Goal: Transaction & Acquisition: Purchase product/service

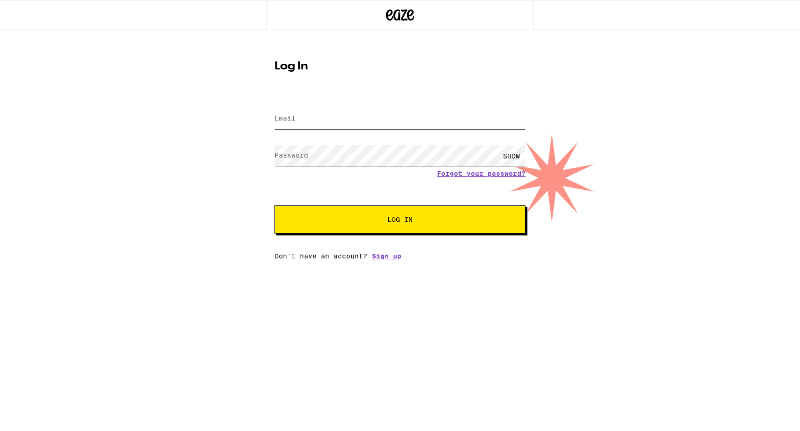
type input "[EMAIL_ADDRESS][DOMAIN_NAME]"
click at [210, 185] on div "Log In Email Email [EMAIL_ADDRESS][DOMAIN_NAME] Password Password SHOW Forgot y…" at bounding box center [400, 145] width 800 height 230
click at [386, 223] on span "Log In" at bounding box center [399, 219] width 175 height 7
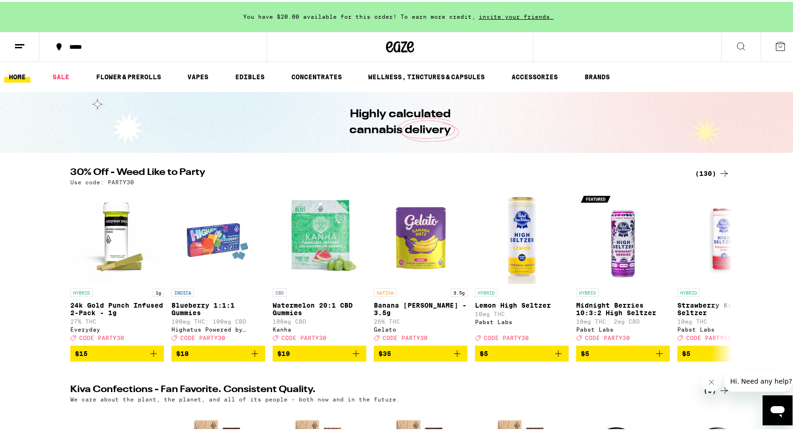
click at [713, 169] on div "(130)" at bounding box center [712, 171] width 35 height 11
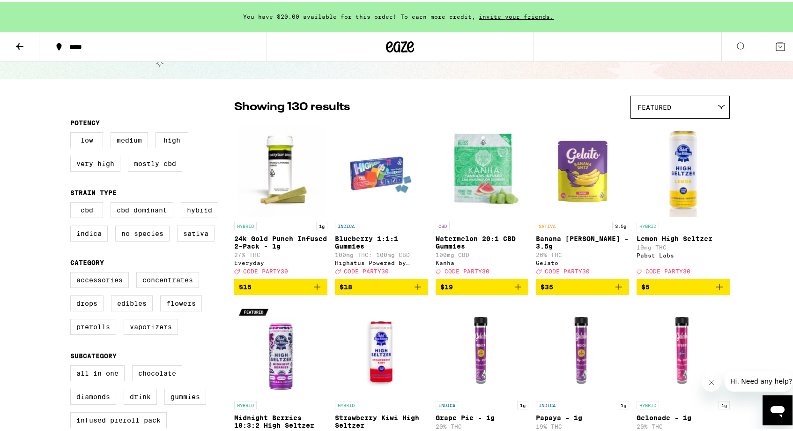
scroll to position [55, 0]
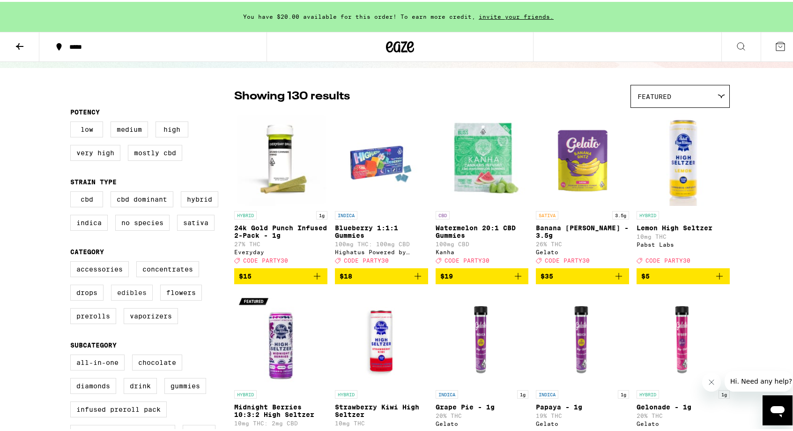
click at [136, 298] on label "Edibles" at bounding box center [132, 290] width 42 height 16
click at [73, 261] on input "Edibles" at bounding box center [72, 260] width 0 height 0
checkbox input "true"
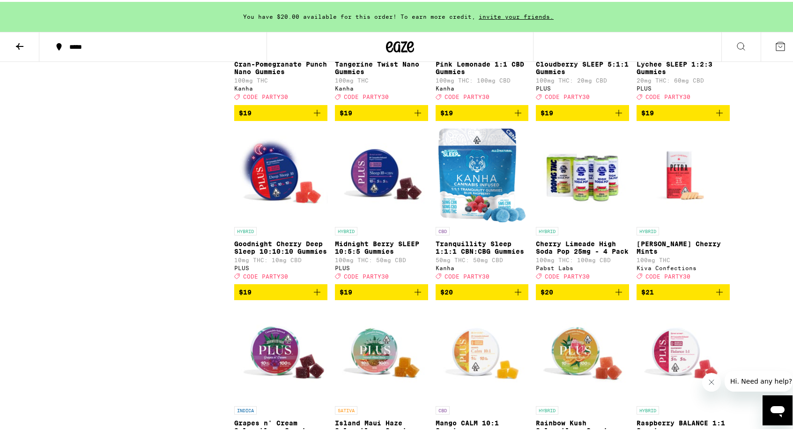
scroll to position [1107, 0]
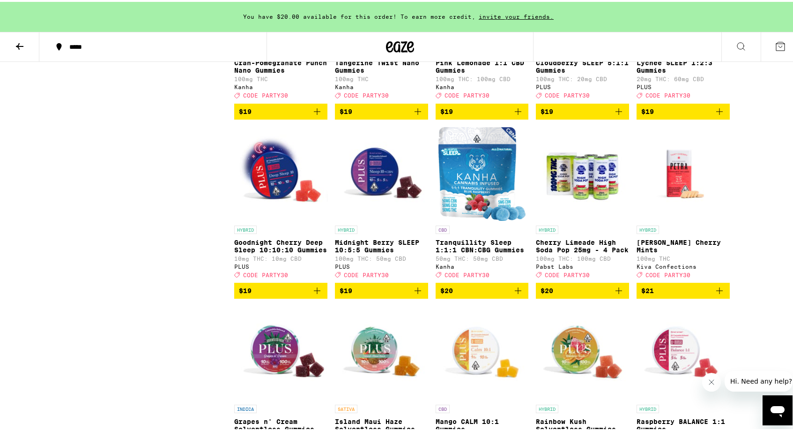
click at [313, 294] on icon "Add to bag" at bounding box center [317, 288] width 11 height 11
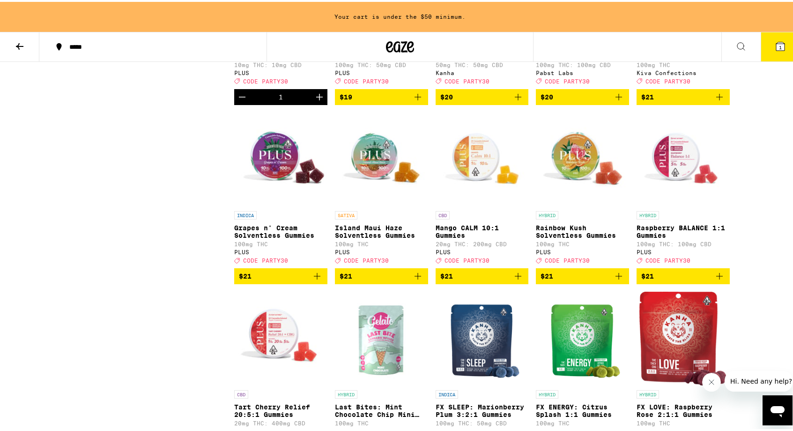
scroll to position [1332, 0]
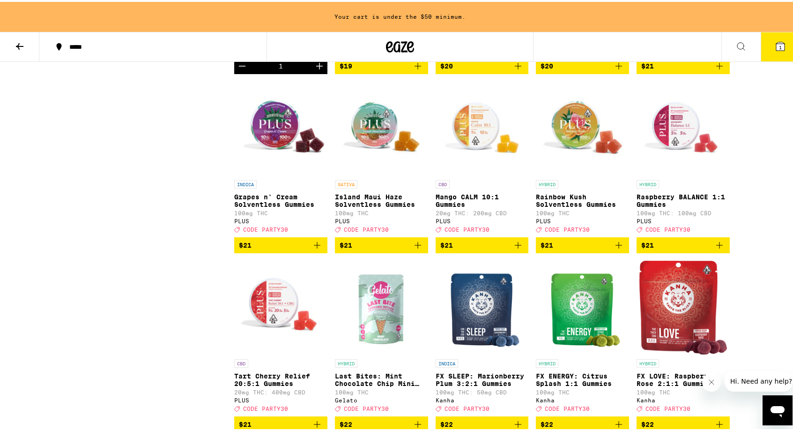
click at [718, 246] on icon "Add to bag" at bounding box center [719, 243] width 7 height 7
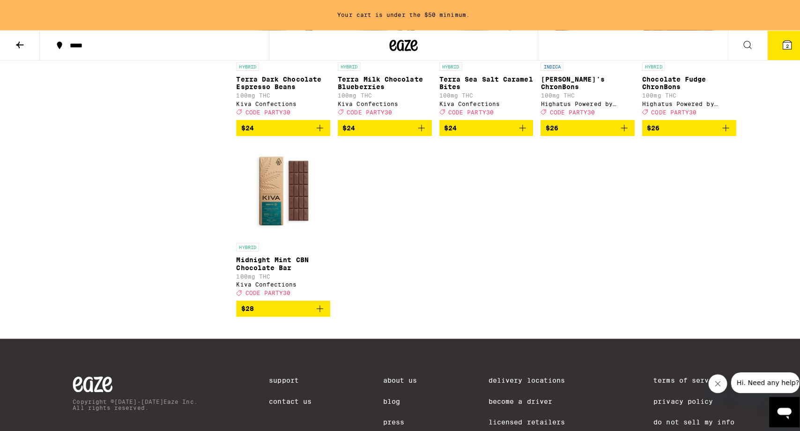
scroll to position [0, 0]
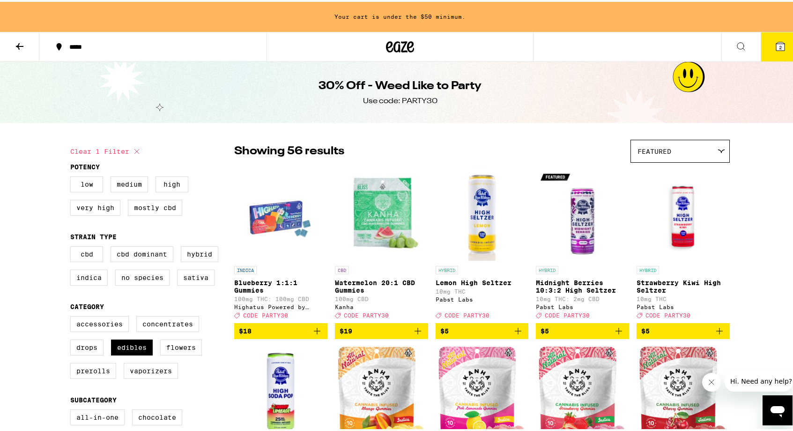
click at [306, 334] on span "$18" at bounding box center [281, 328] width 84 height 11
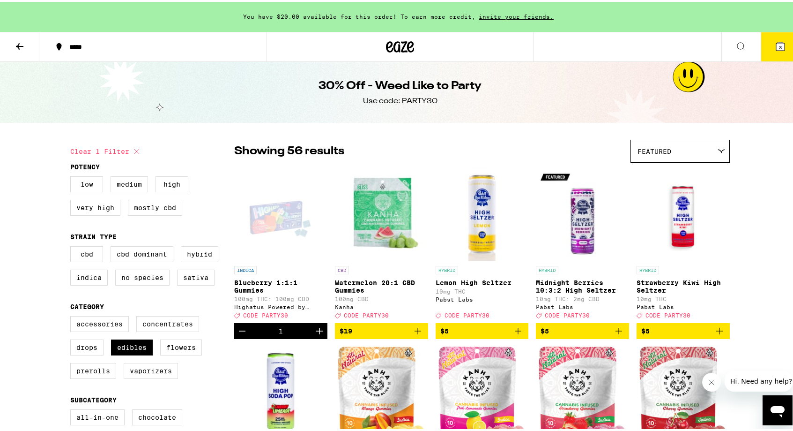
click at [319, 334] on icon "Increment" at bounding box center [319, 328] width 11 height 11
click at [776, 45] on icon at bounding box center [780, 44] width 8 height 8
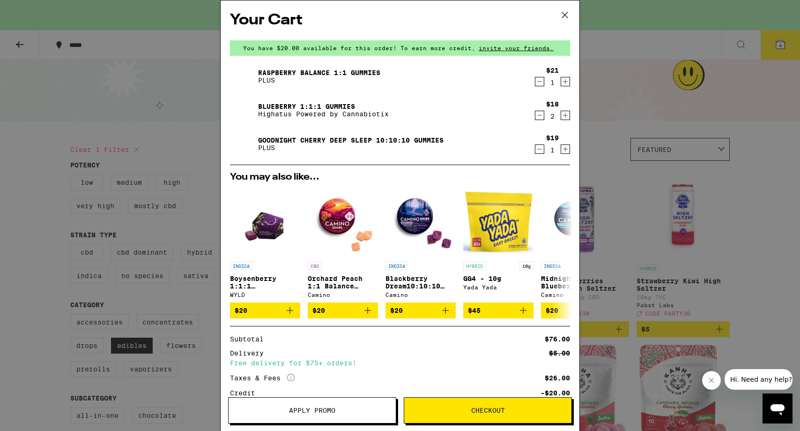
scroll to position [74, 0]
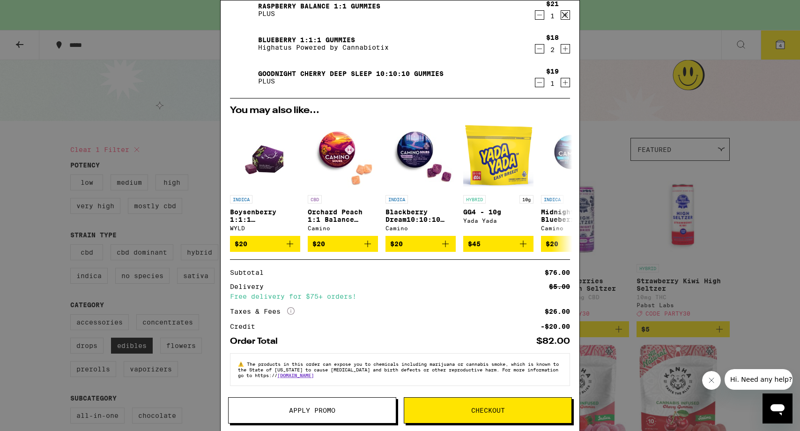
click at [316, 411] on span "Apply Promo" at bounding box center [312, 410] width 46 height 7
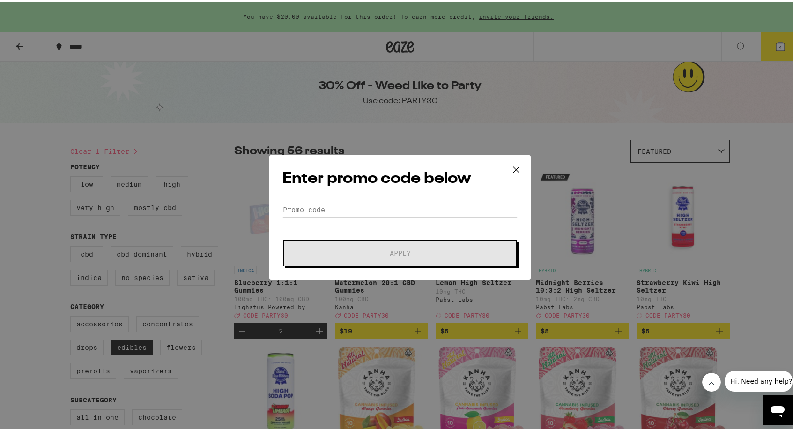
click at [353, 208] on input "Promo Code" at bounding box center [399, 207] width 235 height 14
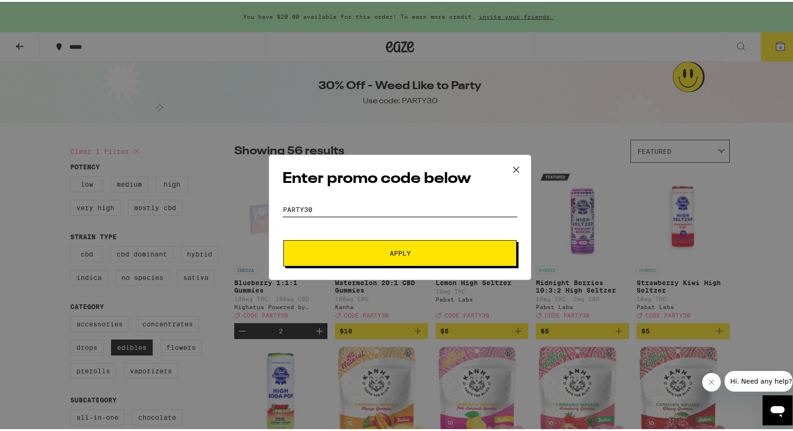
type input "Party30"
click at [401, 252] on span "Apply" at bounding box center [400, 251] width 21 height 7
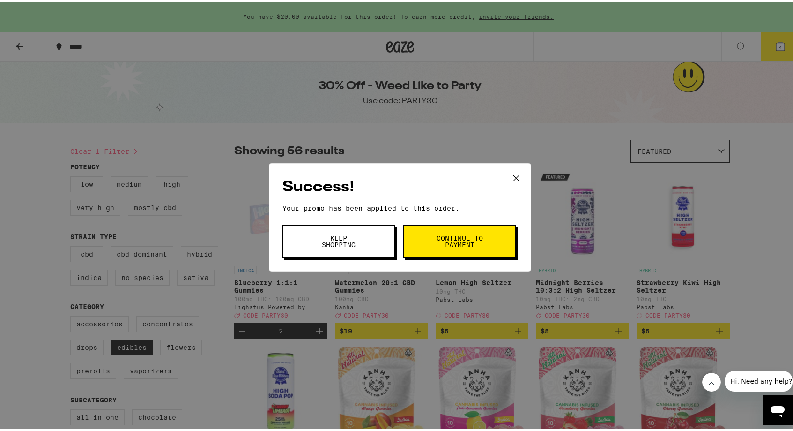
click at [357, 242] on span "Keep Shopping" at bounding box center [339, 239] width 48 height 13
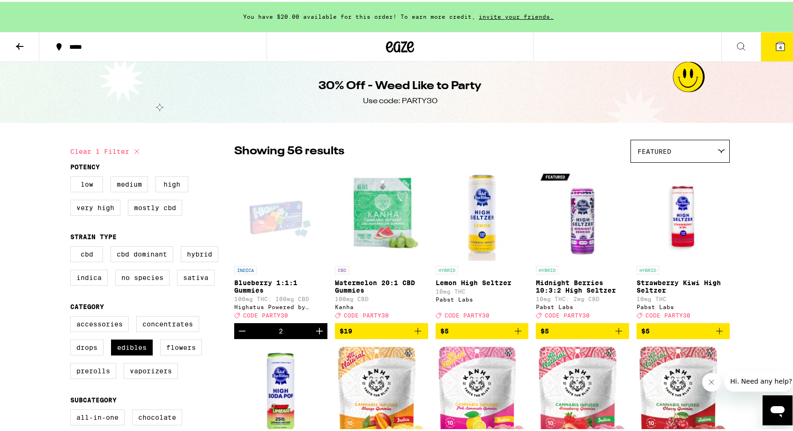
click at [761, 44] on button "4" at bounding box center [780, 44] width 39 height 29
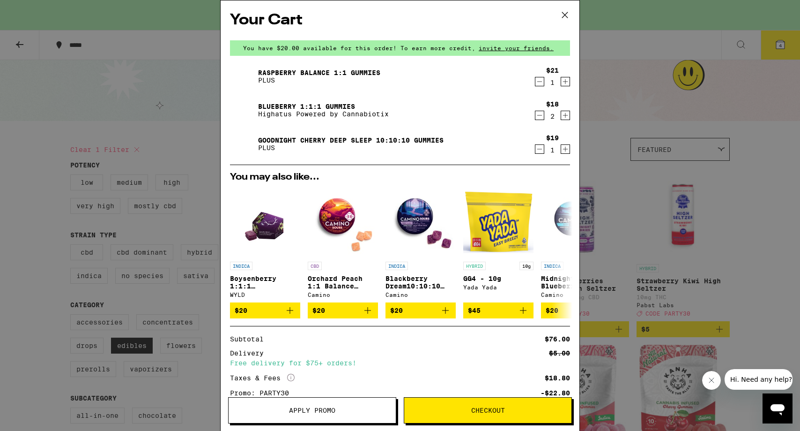
click at [535, 117] on icon "Decrement" at bounding box center [539, 115] width 8 height 11
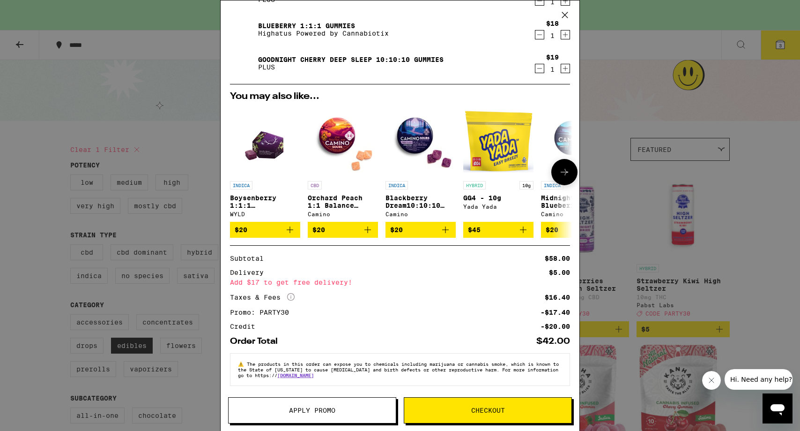
scroll to position [9, 0]
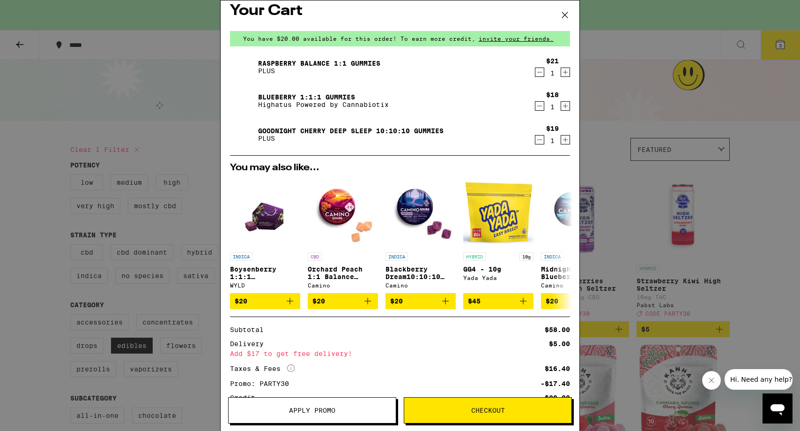
click at [561, 141] on icon "Increment" at bounding box center [565, 139] width 8 height 11
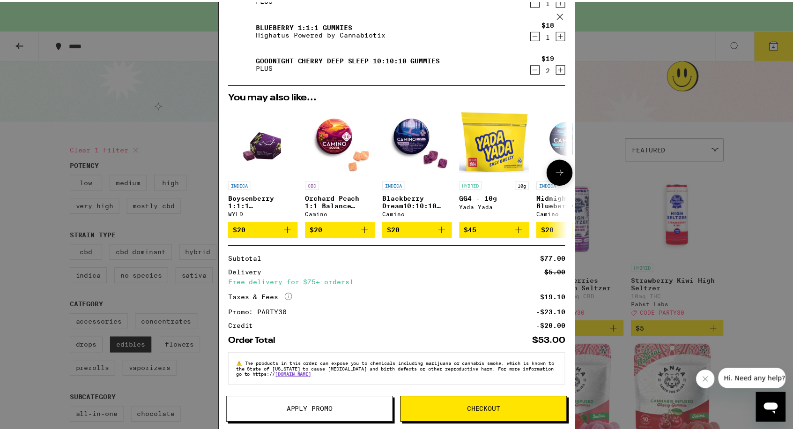
scroll to position [0, 0]
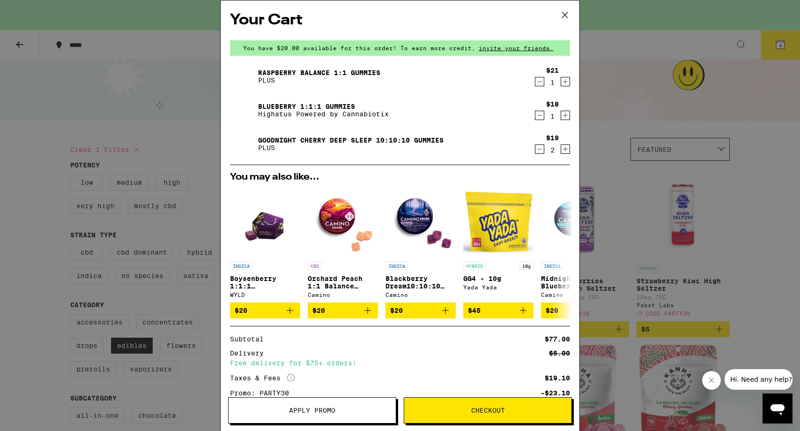
click at [566, 15] on icon at bounding box center [565, 15] width 14 height 14
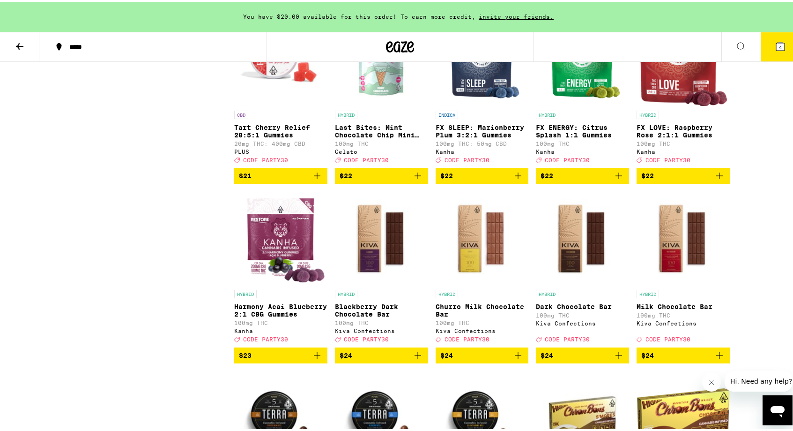
scroll to position [1574, 0]
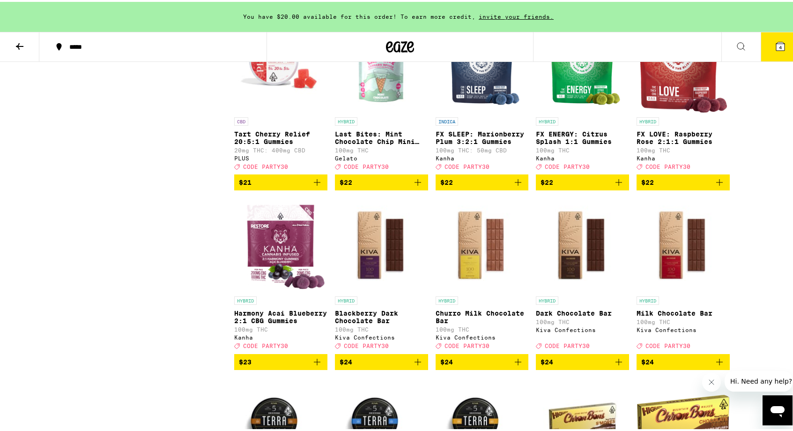
click at [499, 111] on img "Open page for FX SLEEP: Marionberry Plum 3:2:1 Gummies from Kanha" at bounding box center [482, 64] width 78 height 94
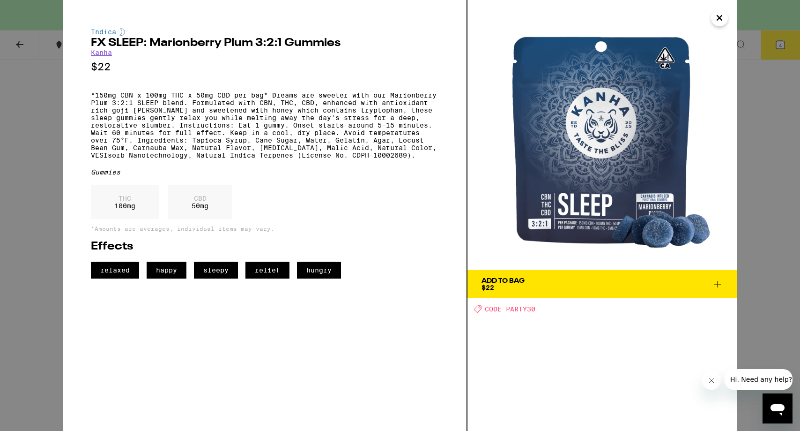
click at [723, 17] on icon "Close" at bounding box center [719, 18] width 11 height 14
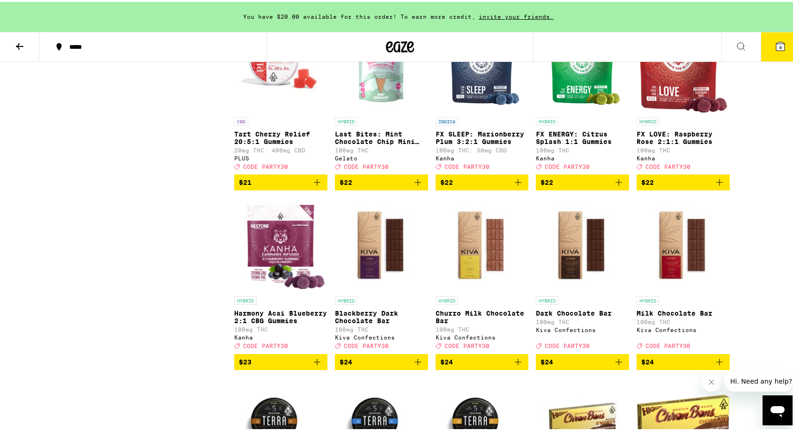
click at [692, 111] on img "Open page for FX LOVE: Raspberry Rose 2:1:1 Gummies from Kanha" at bounding box center [683, 64] width 88 height 94
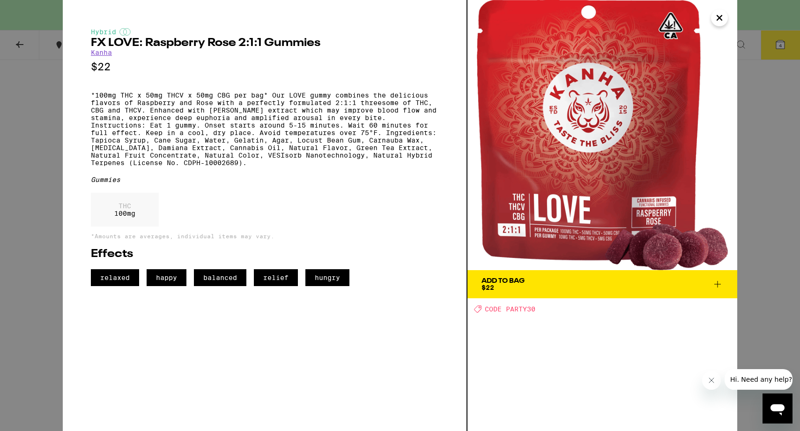
drag, startPoint x: 718, startPoint y: 15, endPoint x: 655, endPoint y: 49, distance: 71.5
click at [718, 15] on icon "Close" at bounding box center [719, 17] width 5 height 5
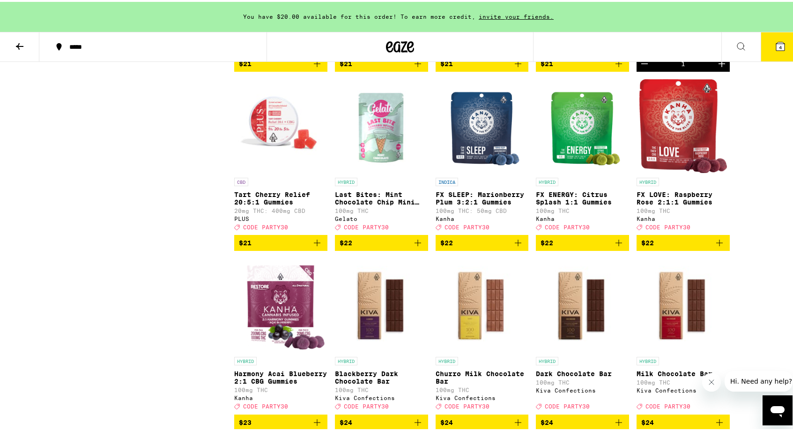
scroll to position [1476, 0]
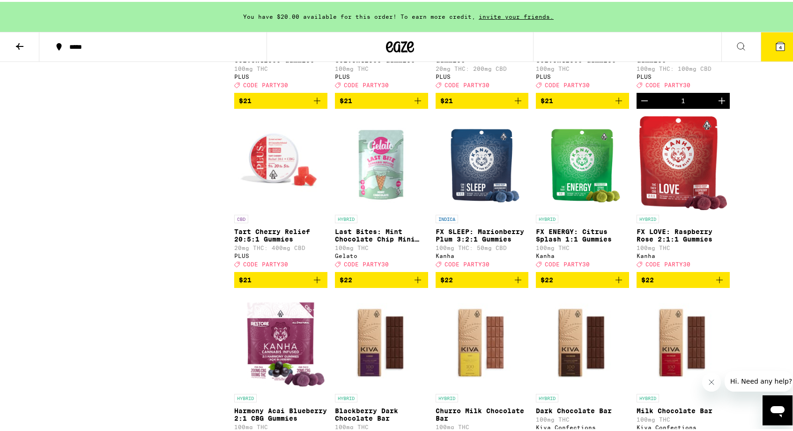
click at [515, 281] on icon "Add to bag" at bounding box center [518, 278] width 7 height 7
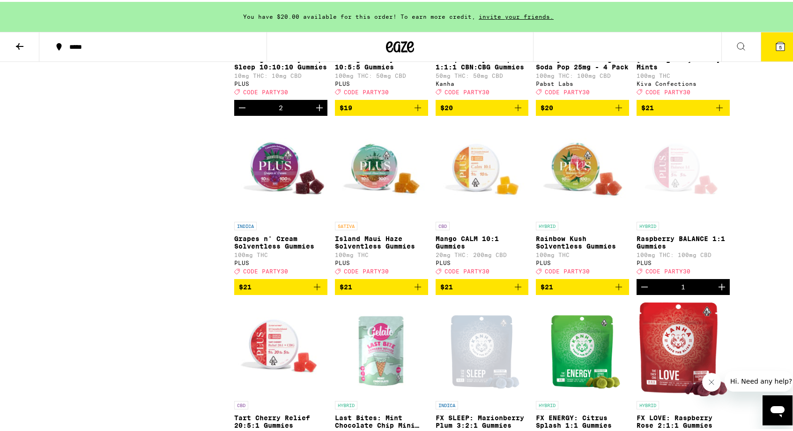
scroll to position [1289, 0]
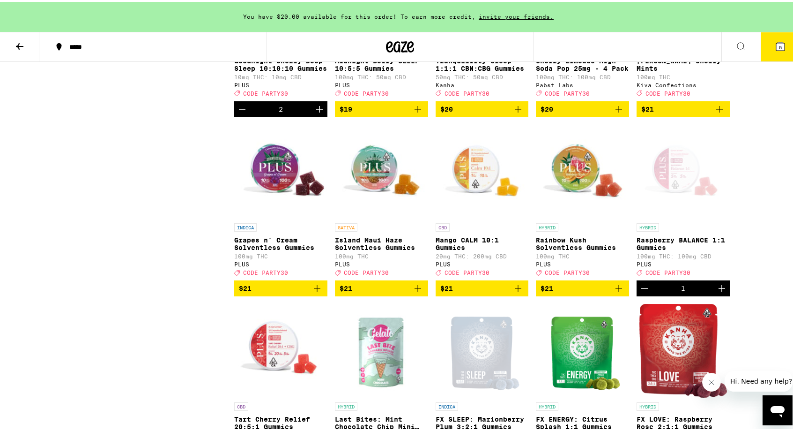
click at [686, 216] on div "Open page for Raspberry BALANCE 1:1 Gummies from PLUS" at bounding box center [683, 170] width 93 height 94
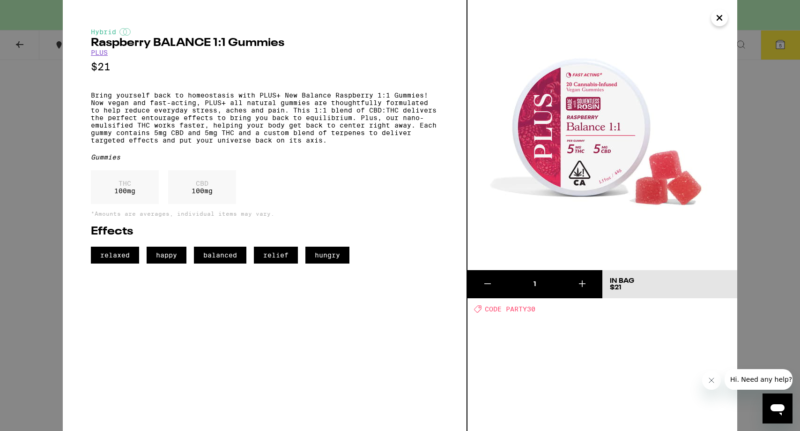
click at [721, 15] on icon "Close" at bounding box center [719, 18] width 11 height 14
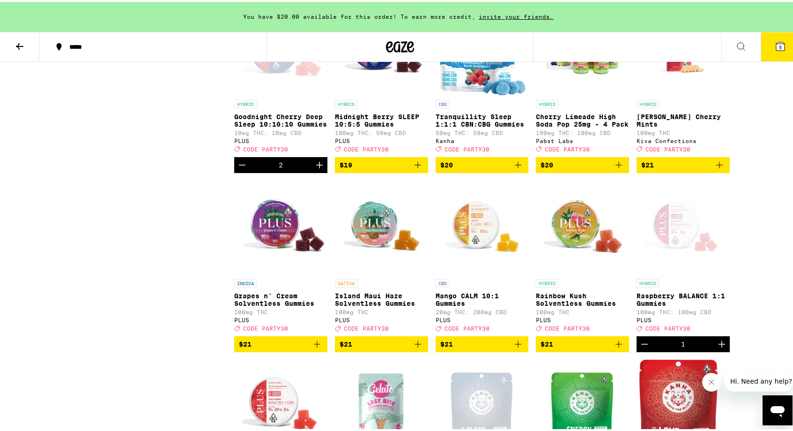
scroll to position [1206, 0]
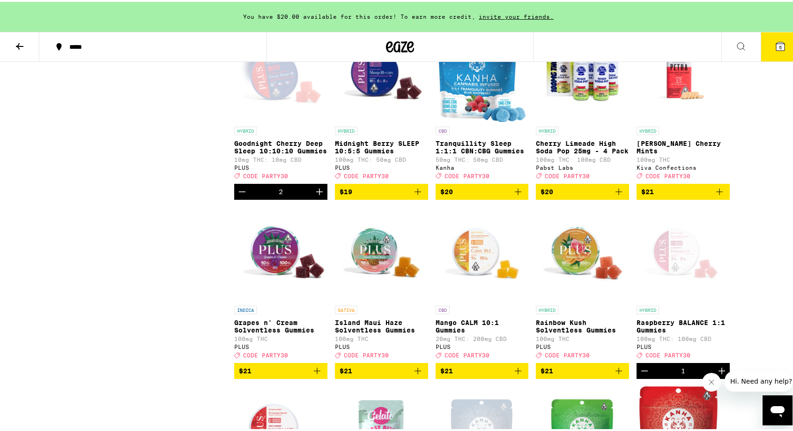
click at [257, 120] on div "Open page for Goodnight Cherry Deep Sleep 10:10:10 Gummies from PLUS" at bounding box center [280, 73] width 93 height 94
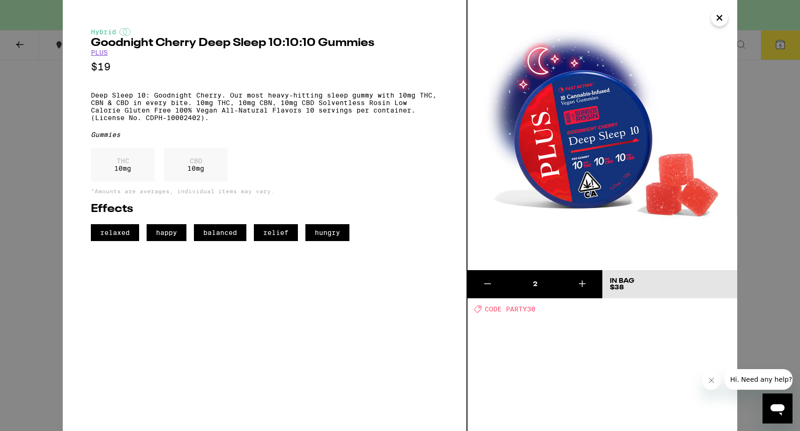
click at [726, 15] on button "Close" at bounding box center [719, 17] width 17 height 17
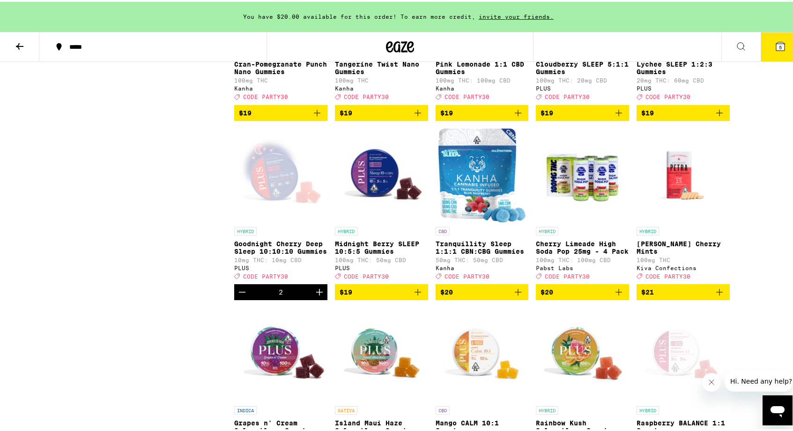
scroll to position [1024, 0]
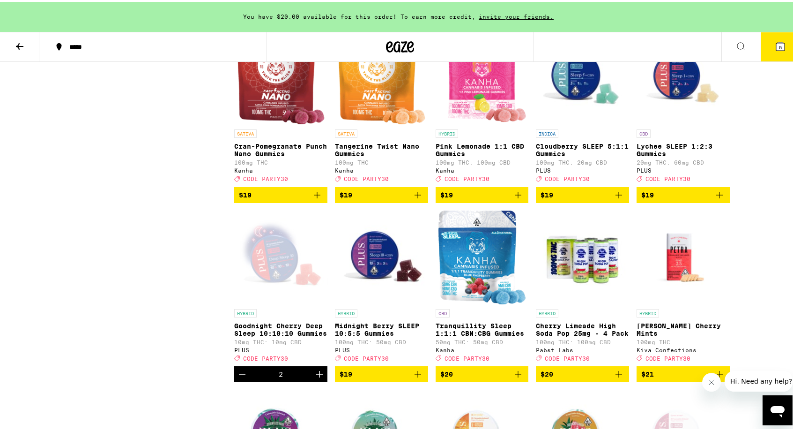
click at [472, 301] on img "Open page for Tranquillity Sleep 1:1:1 CBN:CBG Gummies from Kanha" at bounding box center [482, 255] width 88 height 94
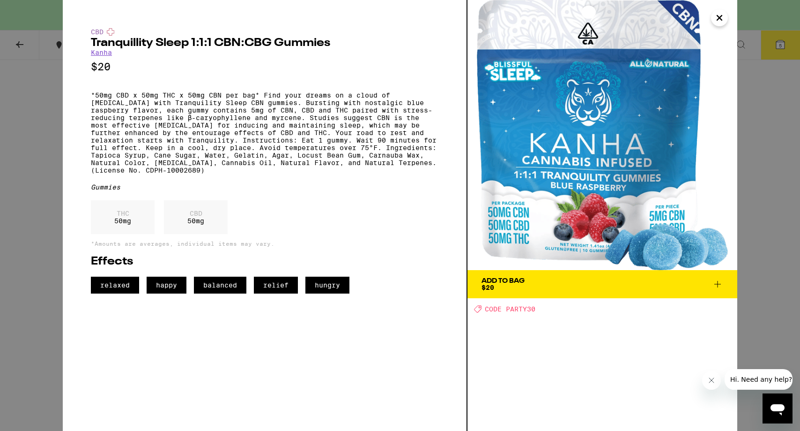
click at [719, 17] on icon "Close" at bounding box center [719, 17] width 5 height 5
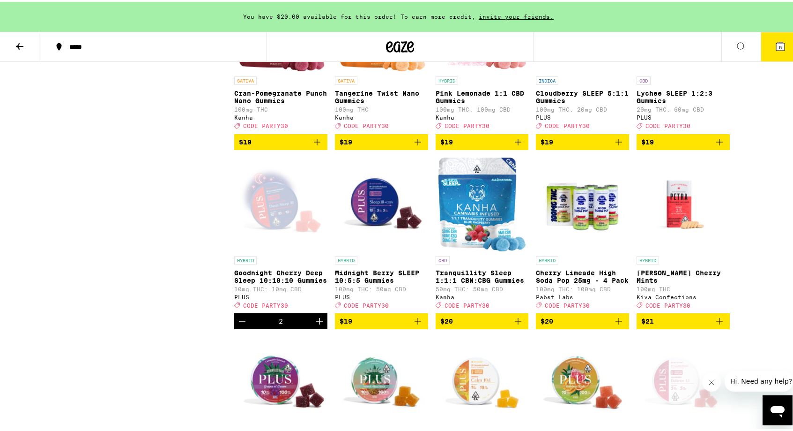
scroll to position [899, 0]
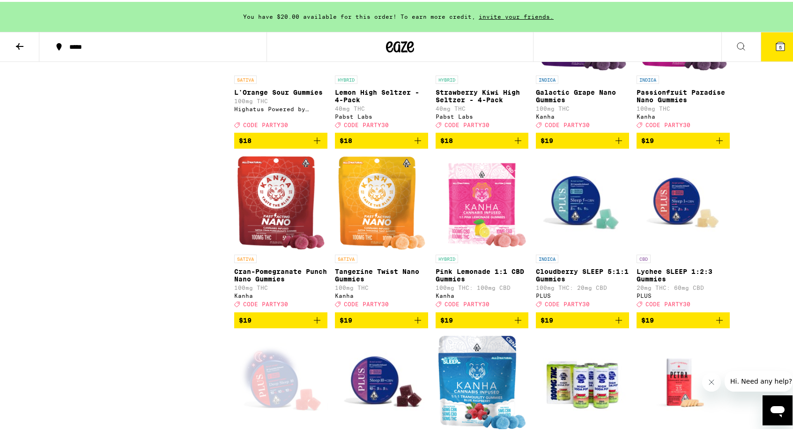
click at [567, 236] on img "Open page for Cloudberry SLEEP 5:1:1 Gummies from PLUS" at bounding box center [582, 201] width 93 height 94
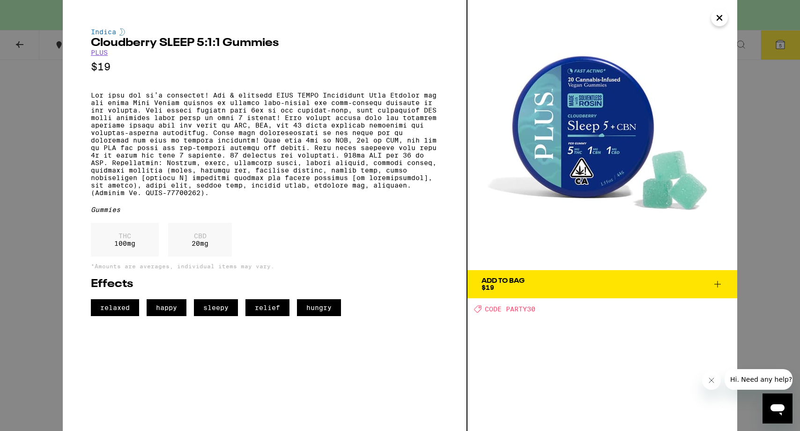
click at [722, 20] on icon "Close" at bounding box center [719, 18] width 11 height 14
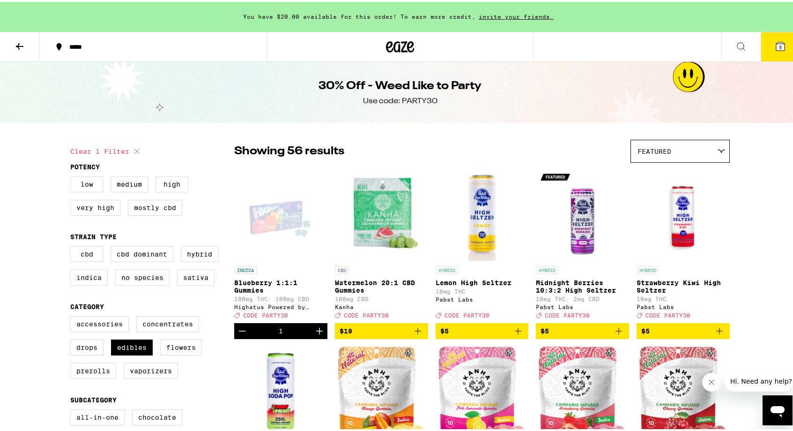
click at [274, 212] on div "Open page for Blueberry 1:1:1 Gummies from Highatus Powered by Cannabiotix" at bounding box center [280, 212] width 93 height 94
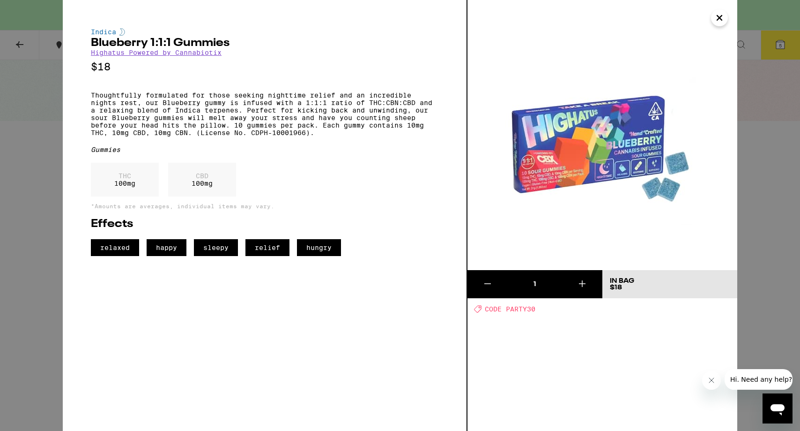
click at [713, 16] on button "Close" at bounding box center [719, 17] width 17 height 17
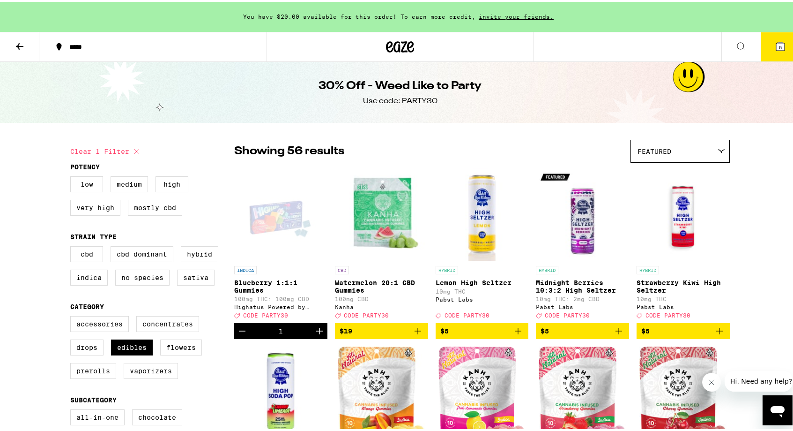
click at [775, 49] on icon at bounding box center [780, 44] width 11 height 11
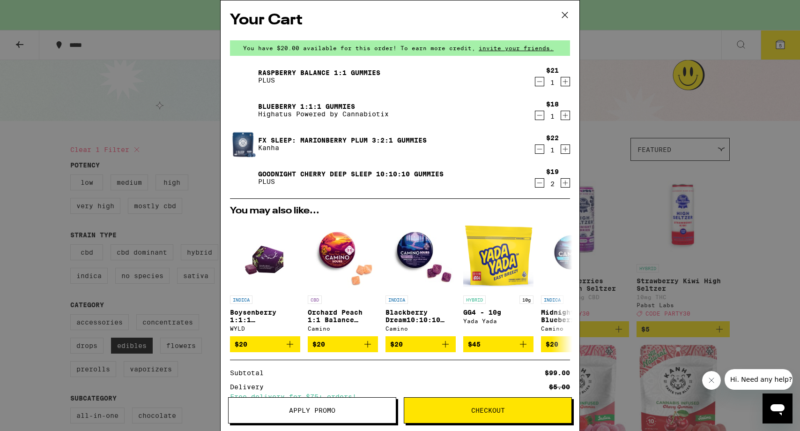
click at [535, 82] on icon "Decrement" at bounding box center [539, 81] width 8 height 11
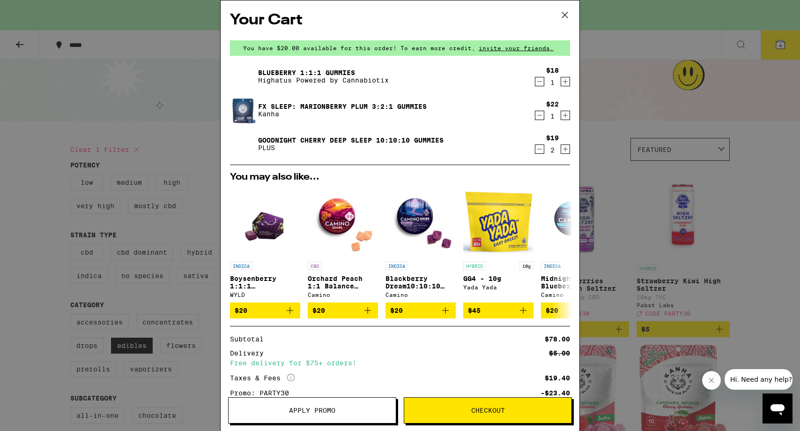
drag, startPoint x: 532, startPoint y: 152, endPoint x: 526, endPoint y: 153, distance: 6.6
click at [535, 152] on icon "Decrement" at bounding box center [539, 148] width 8 height 11
click at [561, 153] on icon "Increment" at bounding box center [565, 148] width 8 height 11
click at [563, 13] on icon at bounding box center [565, 15] width 6 height 6
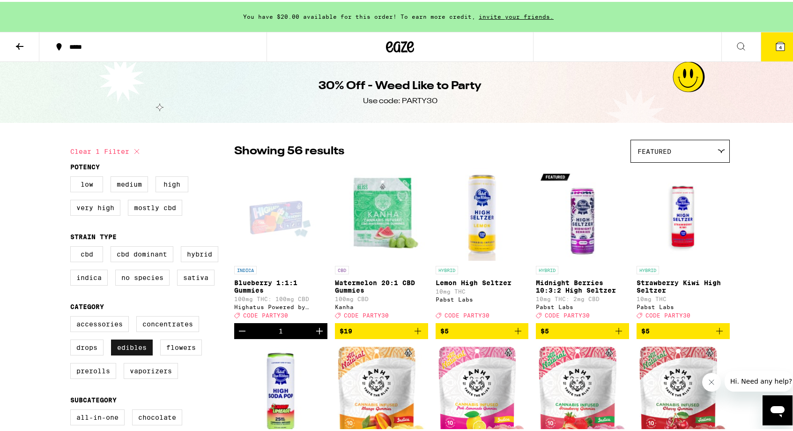
click at [134, 353] on label "Edibles" at bounding box center [132, 345] width 42 height 16
click at [73, 316] on input "Edibles" at bounding box center [72, 315] width 0 height 0
checkbox input "false"
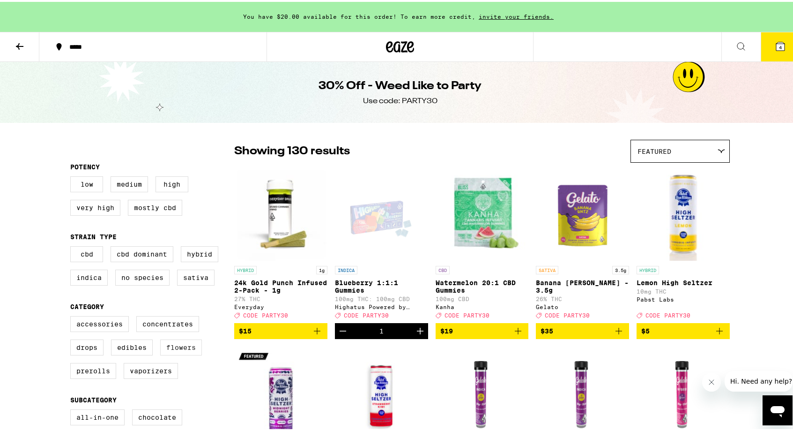
click at [176, 353] on label "Flowers" at bounding box center [181, 345] width 42 height 16
click at [73, 316] on input "Flowers" at bounding box center [72, 315] width 0 height 0
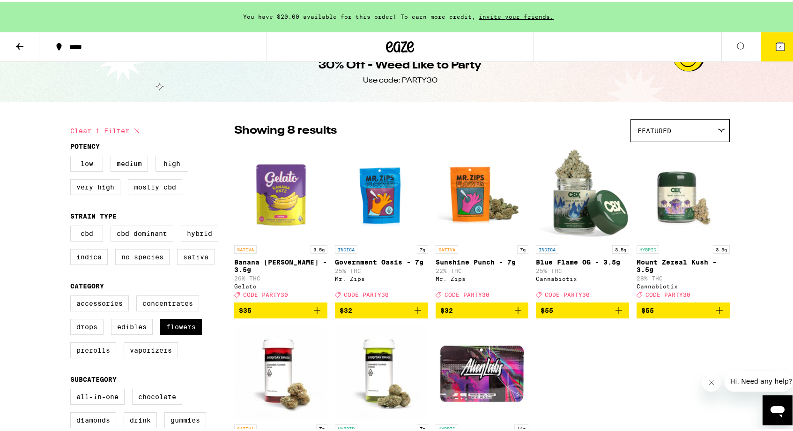
scroll to position [12, 0]
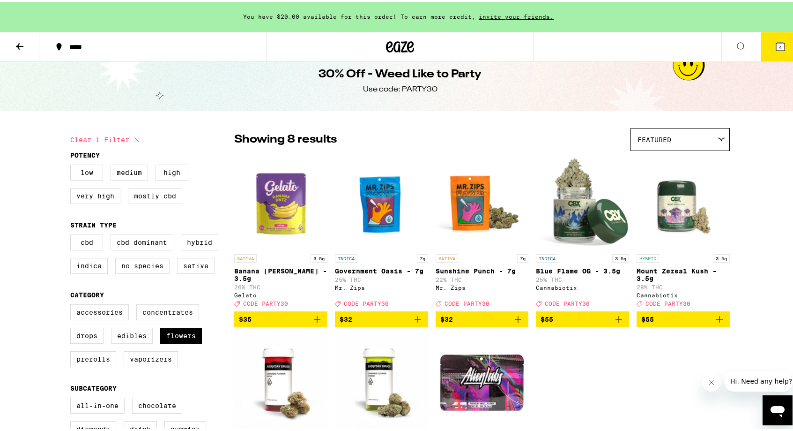
click at [179, 342] on label "Flowers" at bounding box center [181, 334] width 42 height 16
click at [73, 304] on input "Flowers" at bounding box center [72, 304] width 0 height 0
checkbox input "false"
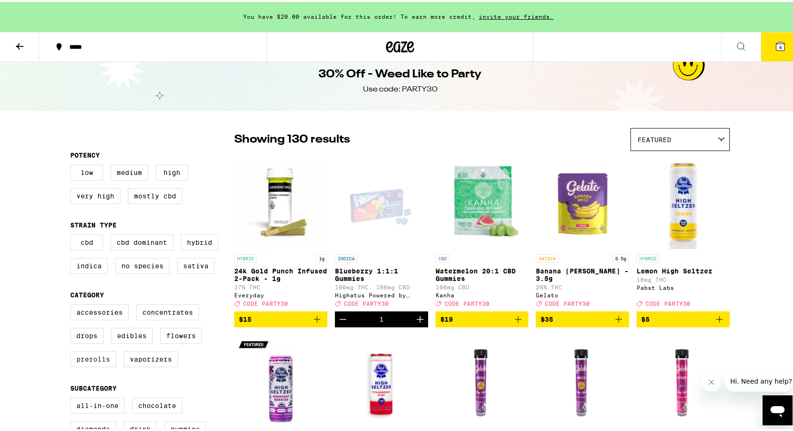
click at [92, 362] on label "Prerolls" at bounding box center [93, 357] width 46 height 16
click at [73, 304] on input "Prerolls" at bounding box center [72, 304] width 0 height 0
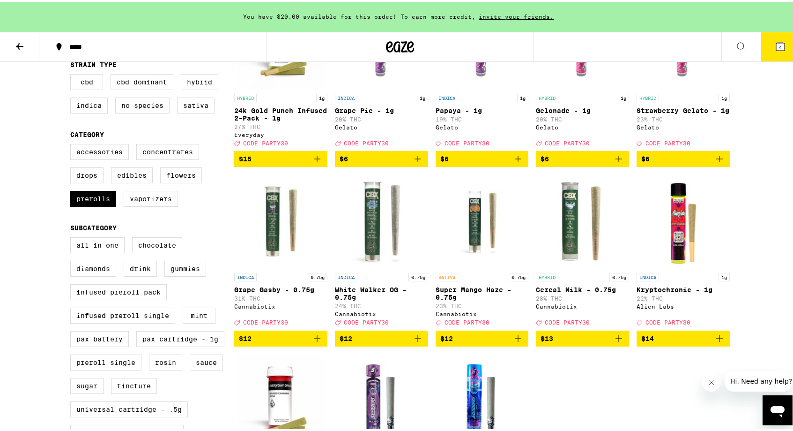
scroll to position [223, 0]
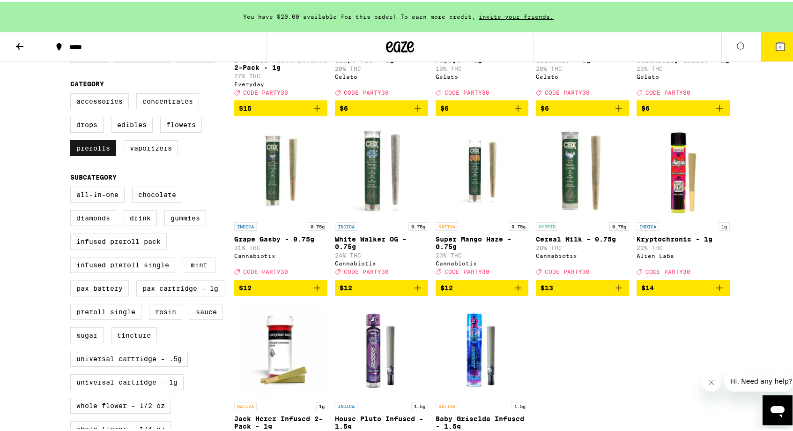
drag, startPoint x: 83, startPoint y: 157, endPoint x: 100, endPoint y: 155, distance: 17.1
click at [83, 154] on label "Prerolls" at bounding box center [93, 146] width 46 height 16
click at [73, 93] on input "Prerolls" at bounding box center [72, 93] width 0 height 0
checkbox input "false"
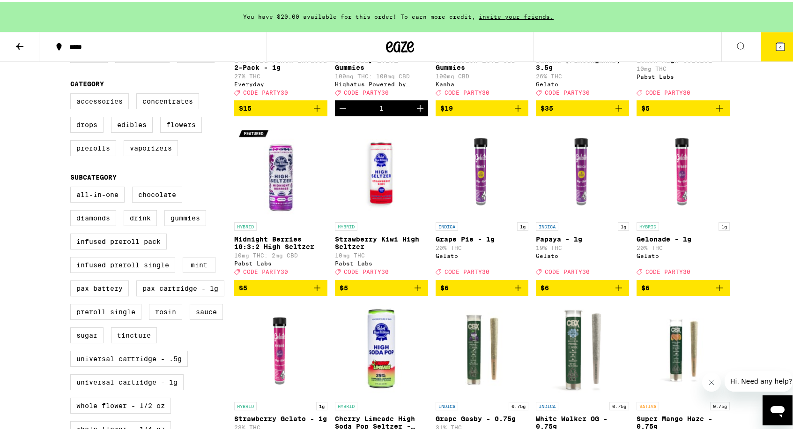
click at [96, 105] on label "Accessories" at bounding box center [99, 99] width 59 height 16
click at [73, 93] on input "Accessories" at bounding box center [72, 93] width 0 height 0
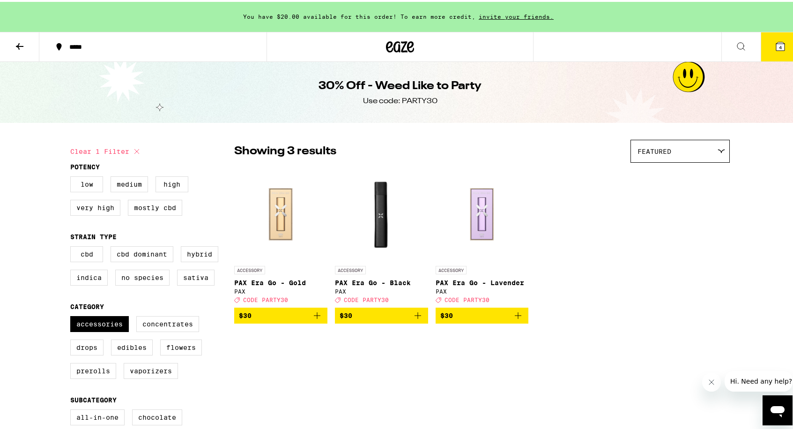
click at [273, 212] on img "Open page for PAX Era Go - Gold from PAX" at bounding box center [280, 212] width 93 height 94
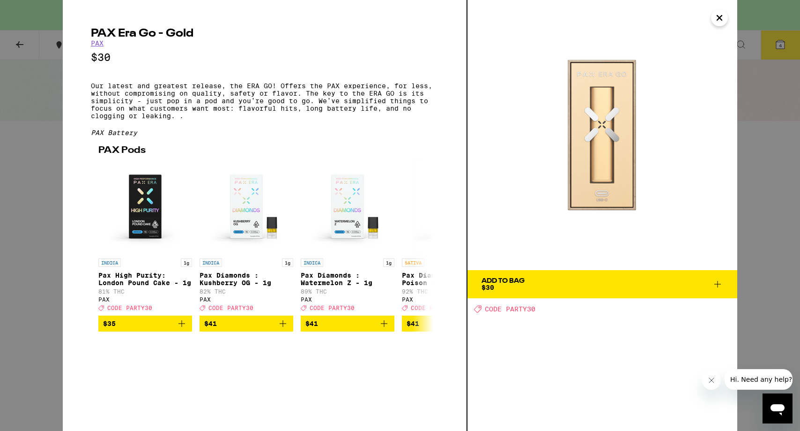
click at [721, 21] on icon "Close" at bounding box center [719, 18] width 11 height 14
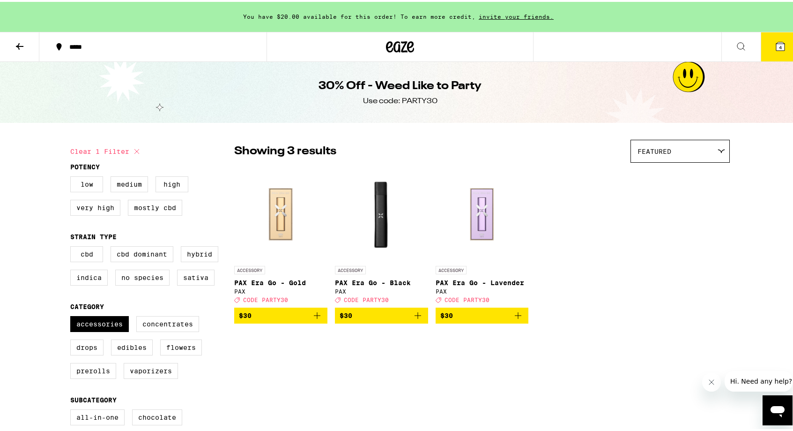
click at [362, 216] on img "Open page for PAX Era Go - Black from PAX" at bounding box center [381, 212] width 93 height 94
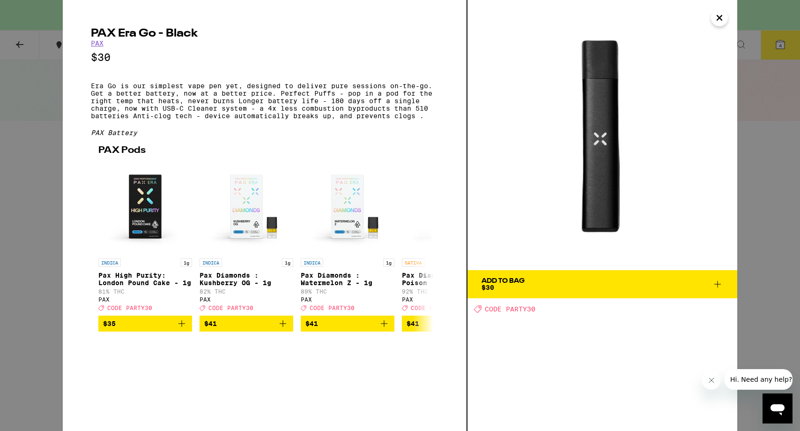
drag, startPoint x: 722, startPoint y: 18, endPoint x: 706, endPoint y: 37, distance: 24.6
click at [722, 18] on icon "Close" at bounding box center [719, 18] width 11 height 14
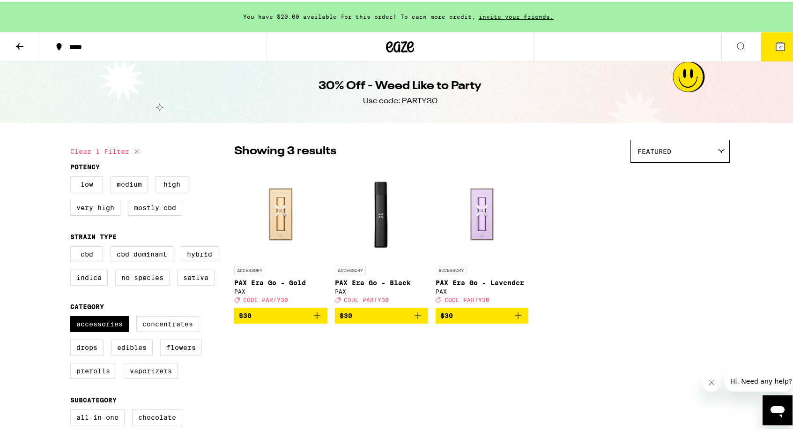
click at [479, 205] on img "Open page for PAX Era Go - Lavender from PAX" at bounding box center [482, 212] width 93 height 94
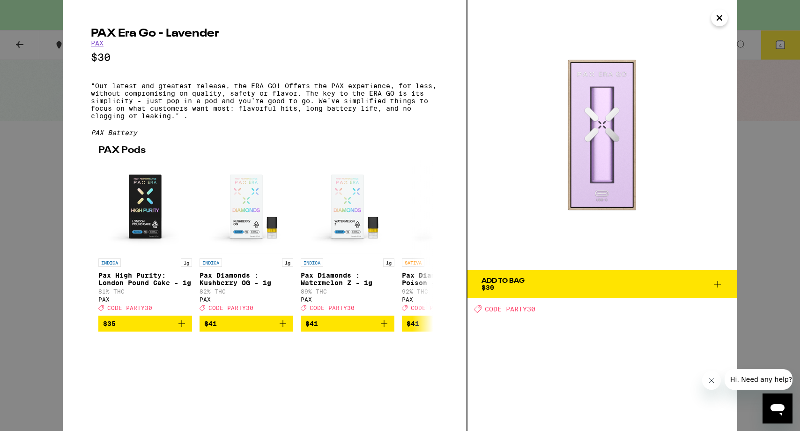
click at [721, 17] on icon "Close" at bounding box center [719, 17] width 5 height 5
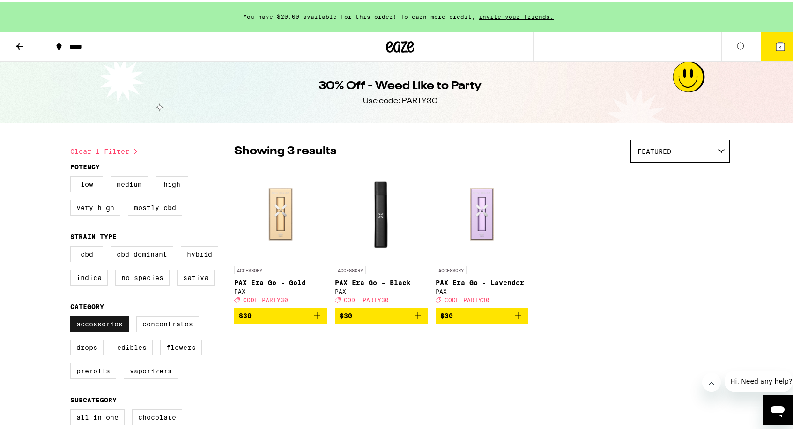
click at [93, 330] on label "Accessories" at bounding box center [99, 322] width 59 height 16
click at [73, 316] on input "Accessories" at bounding box center [72, 315] width 0 height 0
checkbox input "false"
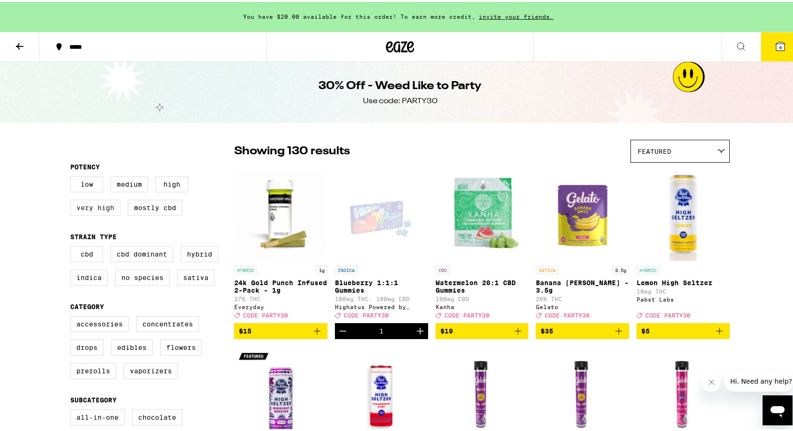
click at [86, 206] on label "Very High" at bounding box center [95, 206] width 50 height 16
click at [73, 176] on input "Very High" at bounding box center [72, 176] width 0 height 0
checkbox input "true"
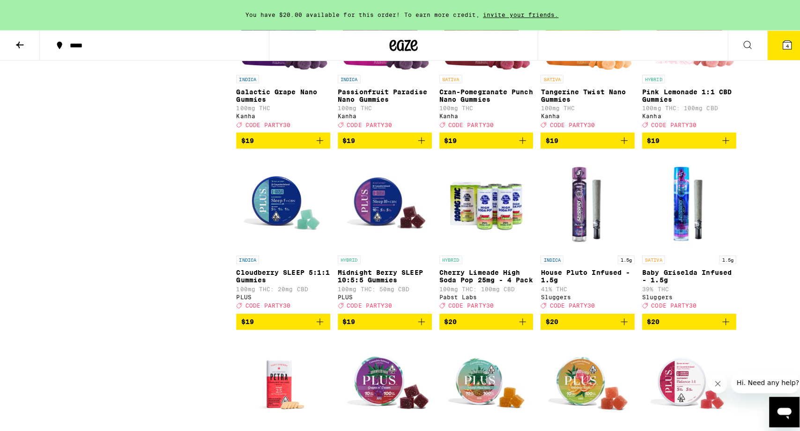
scroll to position [907, 0]
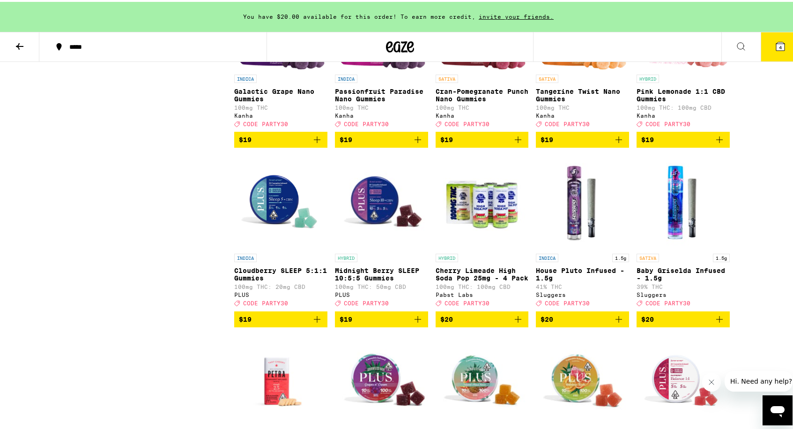
click at [372, 232] on img "Open page for Midnight Berry SLEEP 10:5:5 Gummies from PLUS" at bounding box center [381, 200] width 93 height 94
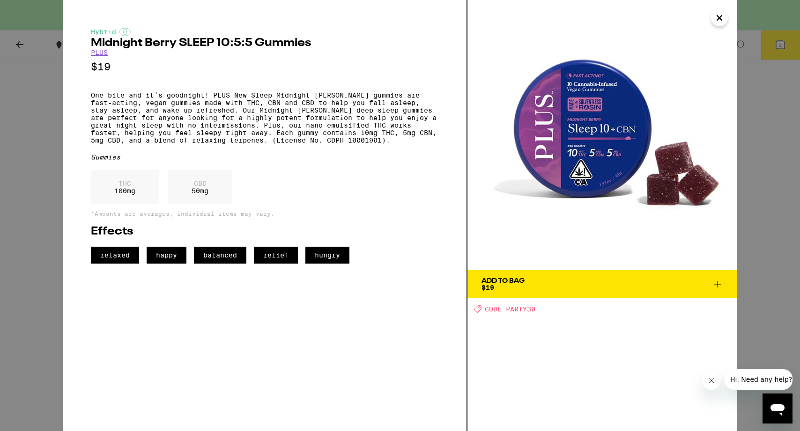
click at [720, 19] on icon "Close" at bounding box center [719, 18] width 11 height 14
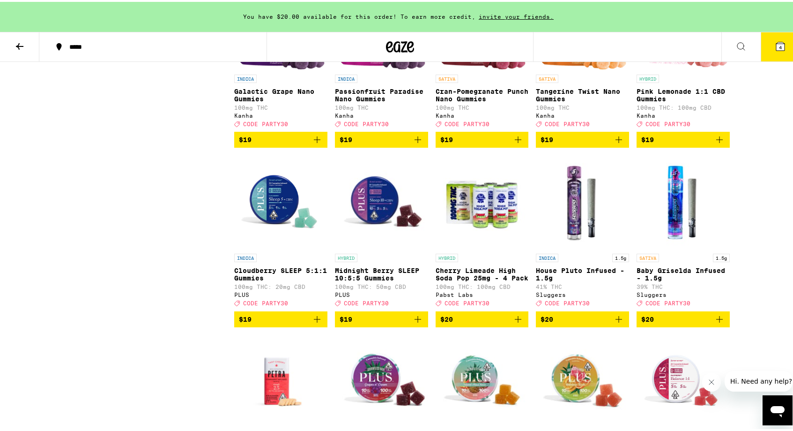
click at [779, 47] on span "4" at bounding box center [780, 46] width 3 height 6
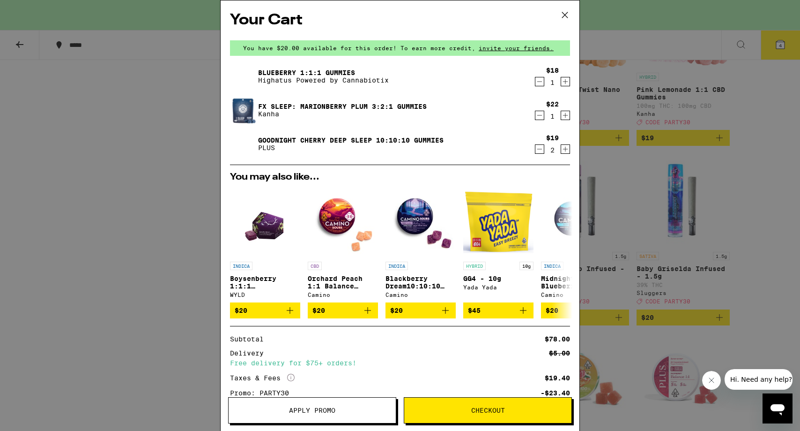
click at [241, 119] on img at bounding box center [243, 110] width 26 height 32
click at [280, 104] on link "FX SLEEP: Marionberry Plum 3:2:1 Gummies" at bounding box center [342, 106] width 169 height 7
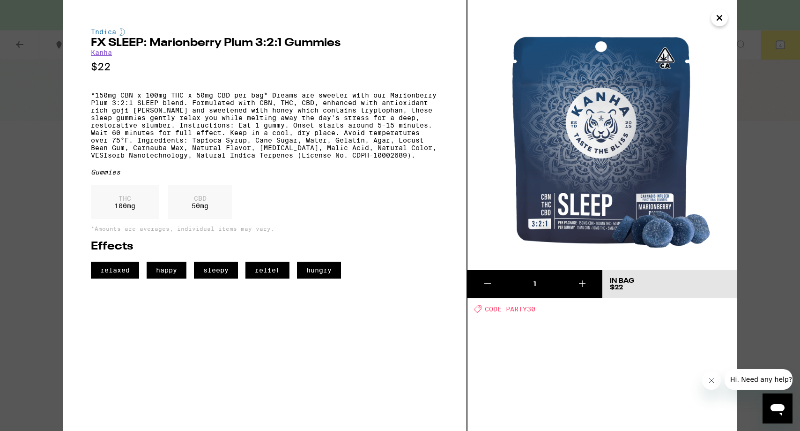
click at [717, 16] on icon "Close" at bounding box center [719, 18] width 11 height 14
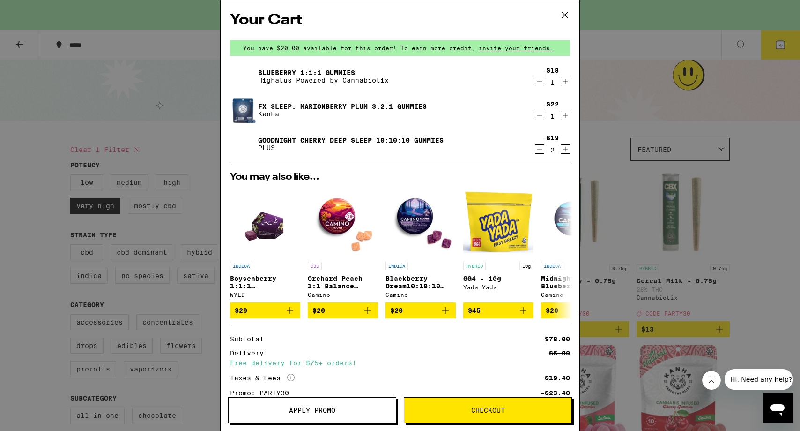
click at [567, 15] on icon at bounding box center [565, 15] width 14 height 14
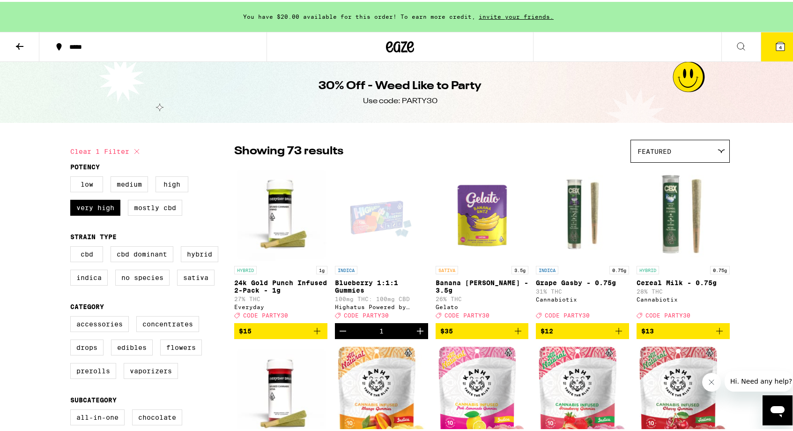
click at [761, 46] on button "4" at bounding box center [780, 44] width 39 height 29
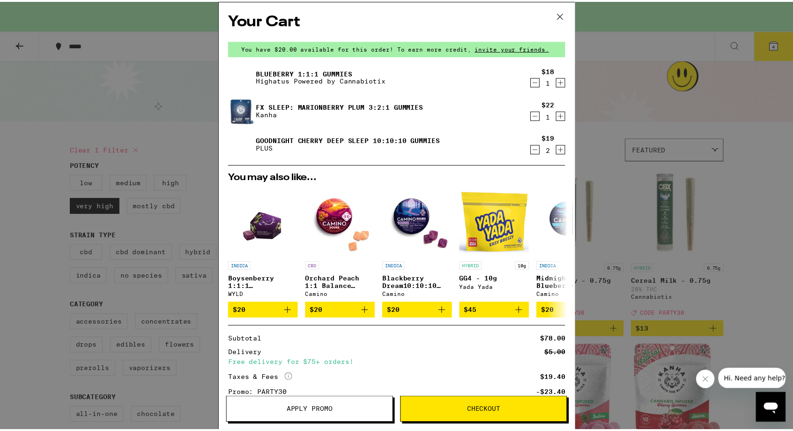
scroll to position [88, 0]
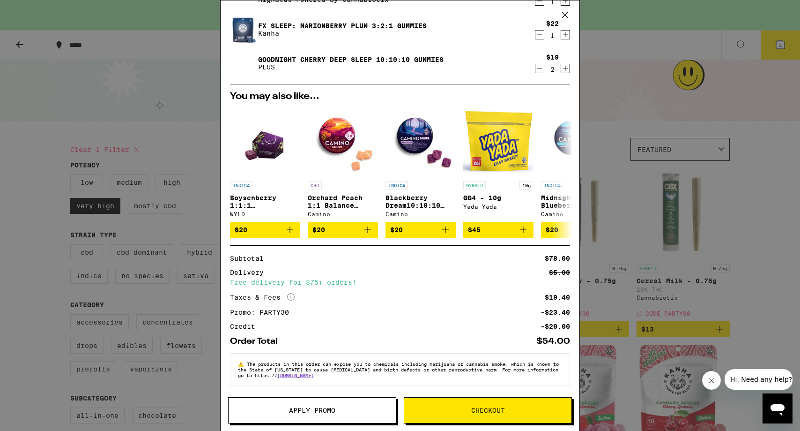
click at [483, 412] on span "Checkout" at bounding box center [488, 410] width 34 height 7
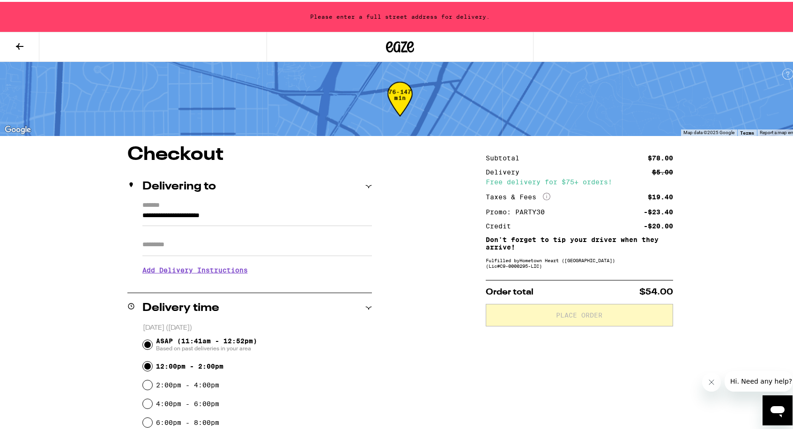
click at [143, 365] on input "12:00pm - 2:00pm" at bounding box center [147, 363] width 9 height 9
radio input "true"
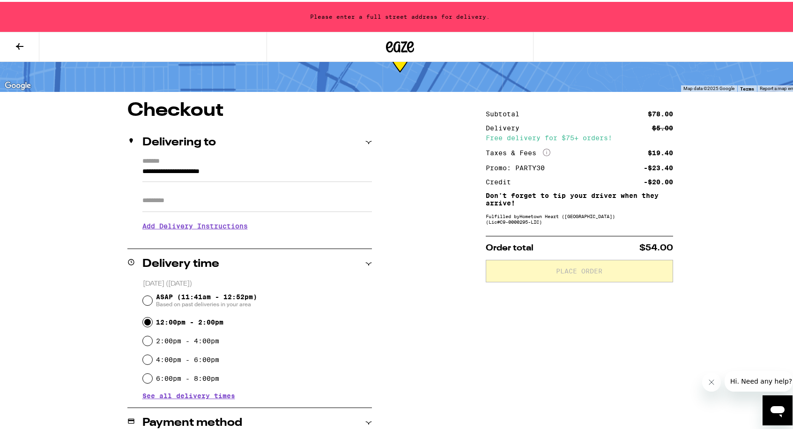
scroll to position [45, 0]
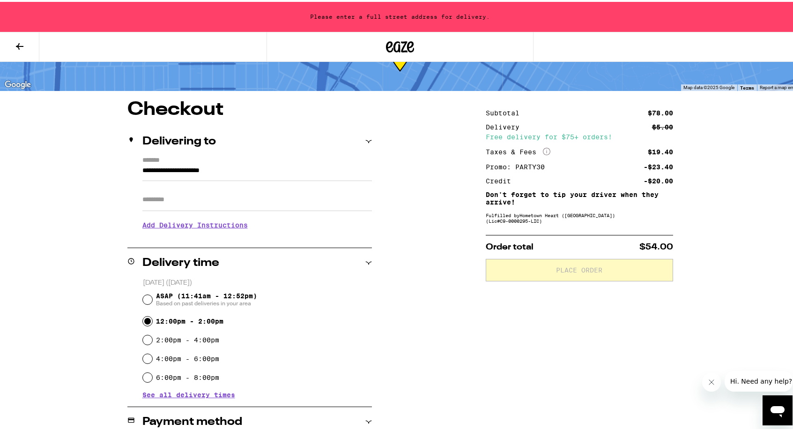
click at [159, 171] on input "**********" at bounding box center [257, 171] width 230 height 16
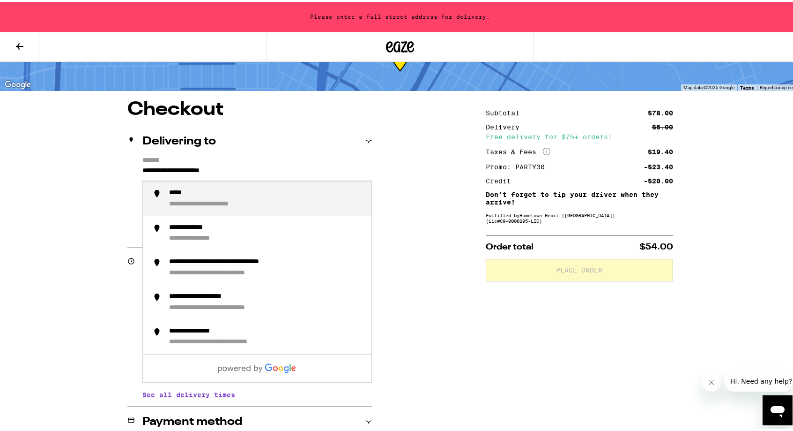
click at [142, 170] on input "**********" at bounding box center [257, 171] width 230 height 16
click at [226, 195] on div "**********" at bounding box center [213, 191] width 89 height 8
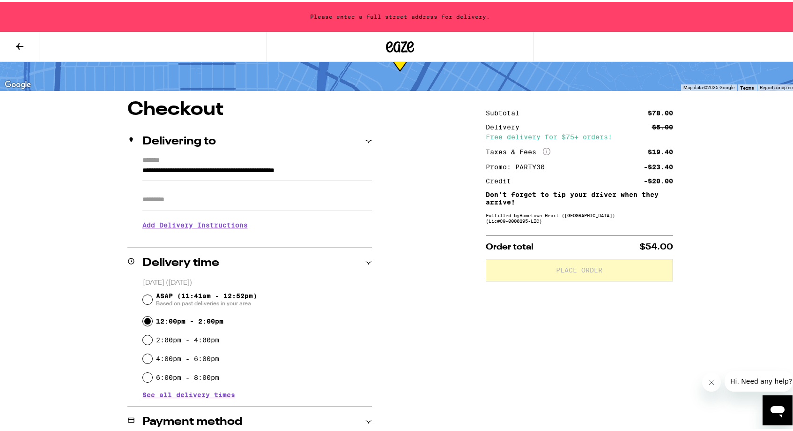
type input "**********"
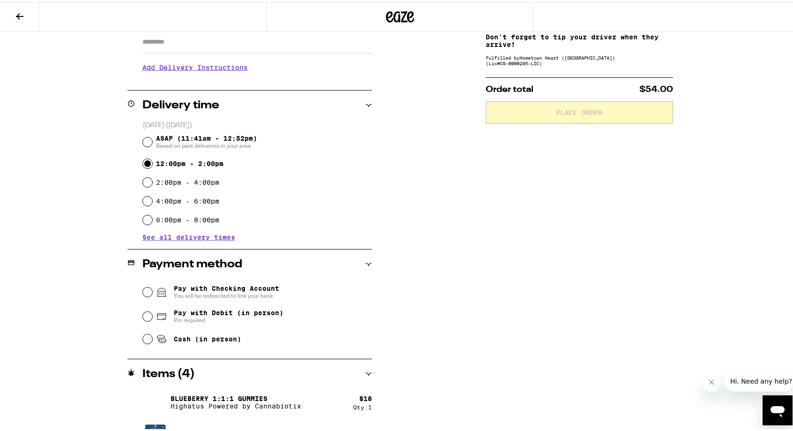
scroll to position [230, 0]
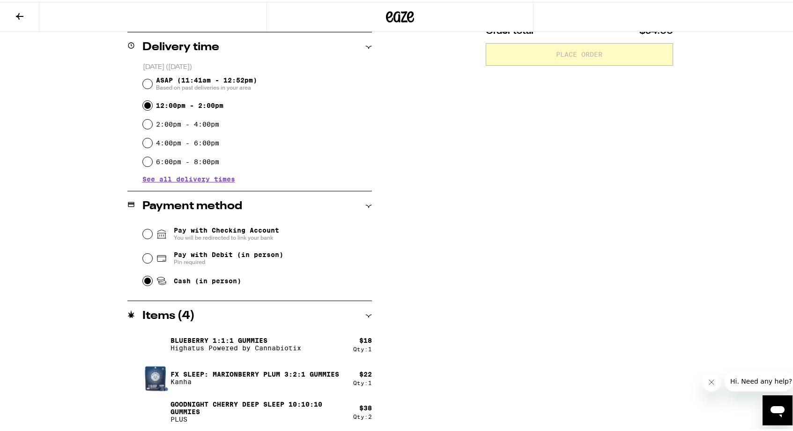
click at [143, 282] on input "Cash (in person)" at bounding box center [147, 278] width 9 height 9
radio input "true"
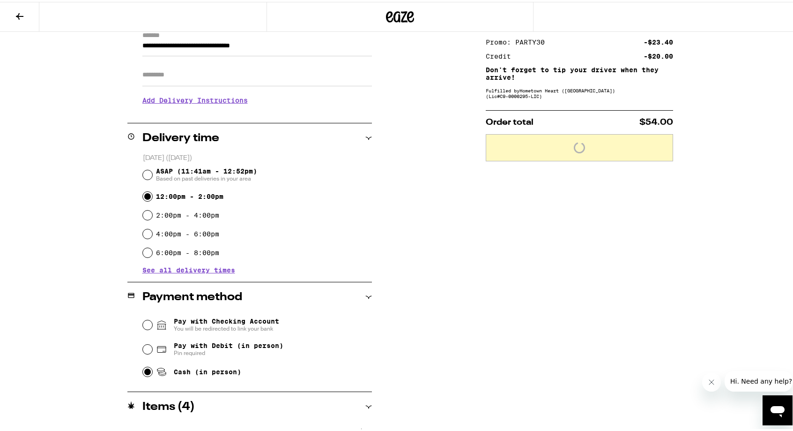
scroll to position [0, 0]
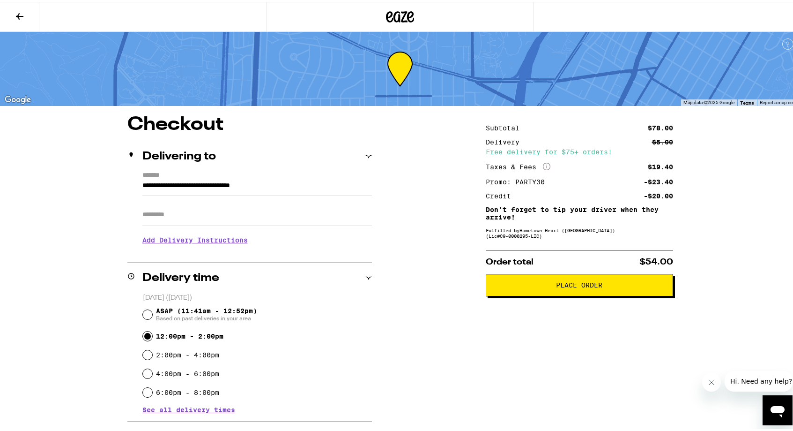
click at [562, 286] on span "Place Order" at bounding box center [579, 283] width 46 height 7
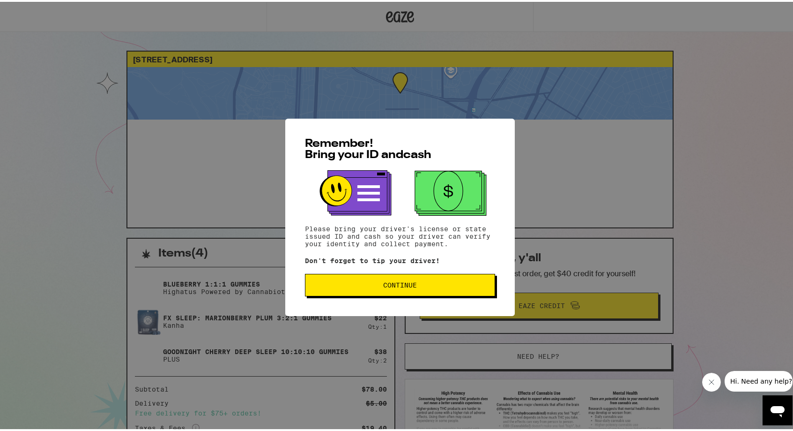
click at [401, 282] on span "Continue" at bounding box center [400, 283] width 34 height 7
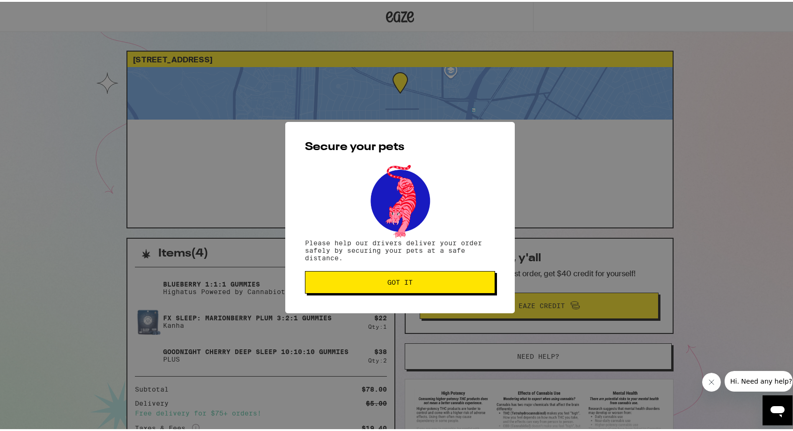
click at [386, 286] on button "Got it" at bounding box center [400, 280] width 190 height 22
